Goal: Download file/media

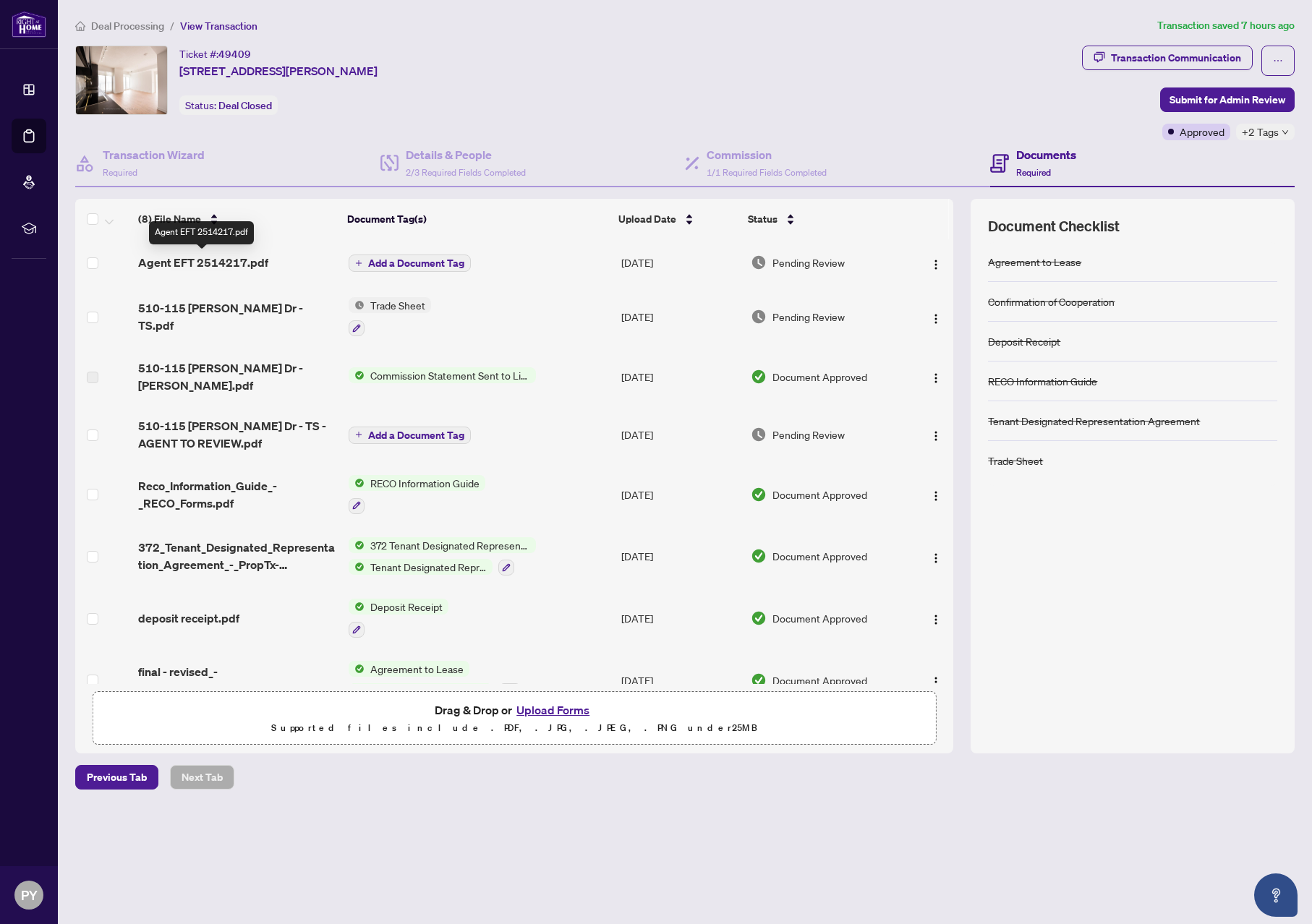
click at [217, 259] on span "Agent EFT 2514217.pdf" at bounding box center [203, 263] width 130 height 18
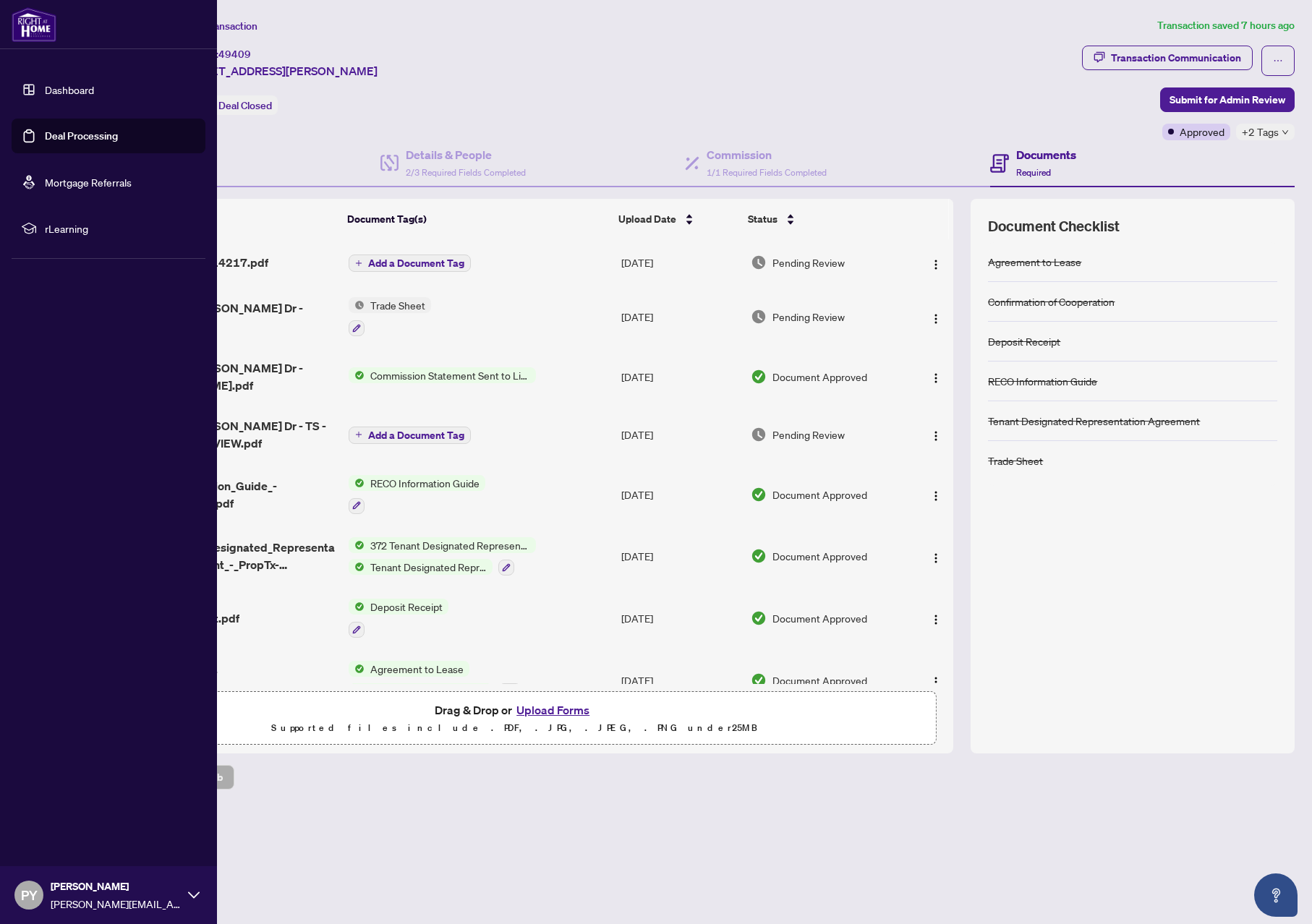
click at [75, 89] on link "Dashboard" at bounding box center [69, 90] width 49 height 13
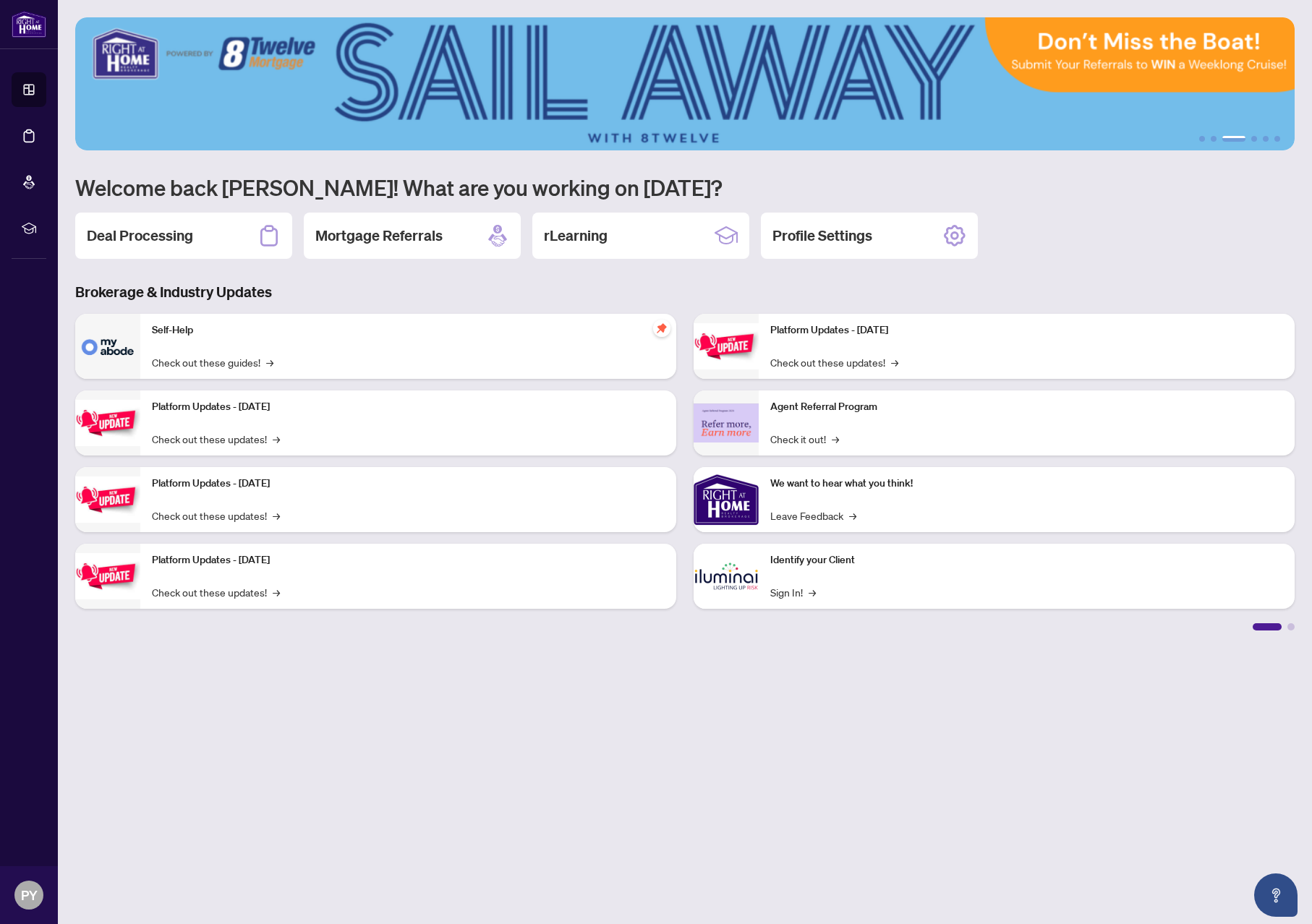
click at [239, 739] on main "1 2 3 4 5 6 Welcome back [PERSON_NAME]! What are you working on [DATE]? Deal Pr…" at bounding box center [684, 462] width 1254 height 924
